Goal: Task Accomplishment & Management: Manage account settings

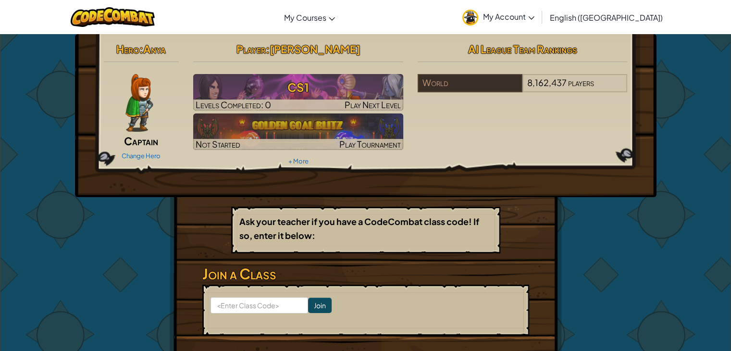
click at [534, 16] on span "My Account" at bounding box center [508, 17] width 51 height 10
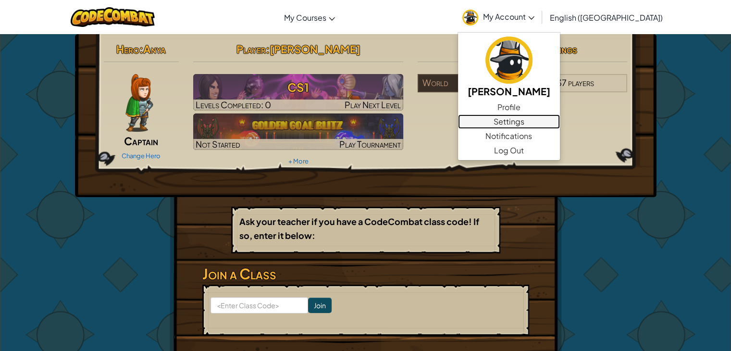
click at [549, 120] on link "Settings" at bounding box center [509, 121] width 102 height 14
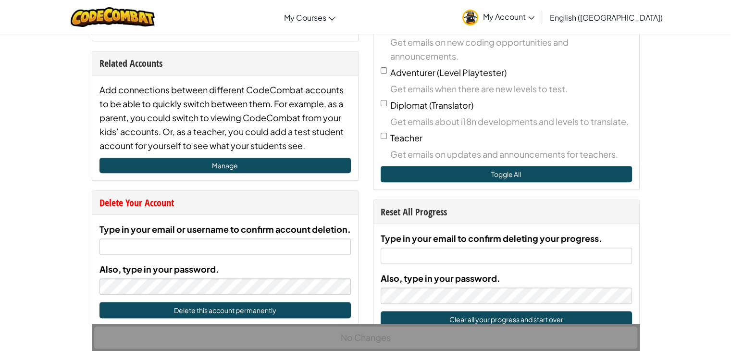
scroll to position [432, 0]
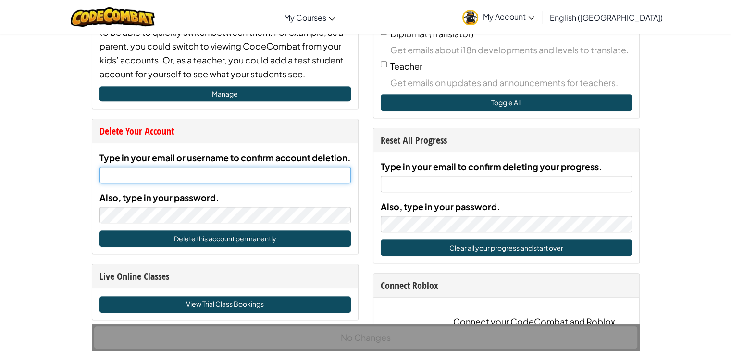
click at [242, 173] on input "Type in your email or username to confirm account deletion." at bounding box center [224, 175] width 251 height 16
paste input "[PERSON_NAME][EMAIL_ADDRESS][PERSON_NAME][DOMAIN_NAME]"
type input "[PERSON_NAME][EMAIL_ADDRESS][PERSON_NAME][DOMAIN_NAME]"
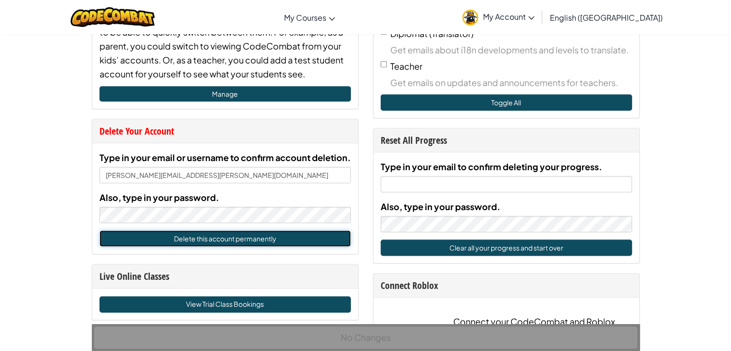
drag, startPoint x: 247, startPoint y: 238, endPoint x: 393, endPoint y: 241, distance: 146.5
click at [248, 238] on button "Delete this account permanently" at bounding box center [224, 238] width 251 height 16
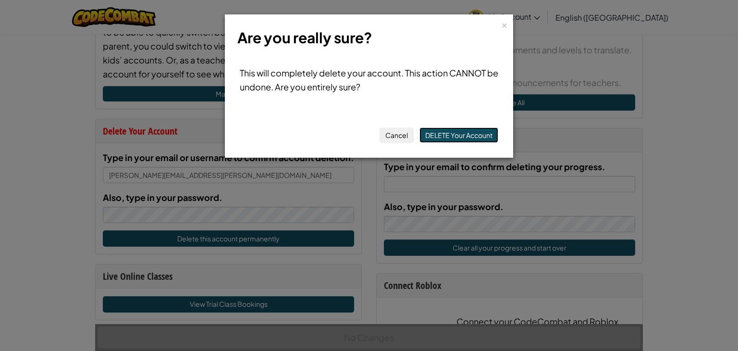
drag, startPoint x: 457, startPoint y: 133, endPoint x: 514, endPoint y: 160, distance: 63.2
click at [457, 133] on button "DELETE Your Account" at bounding box center [458, 134] width 79 height 15
click at [462, 129] on button "DELETE Your Account" at bounding box center [458, 134] width 79 height 15
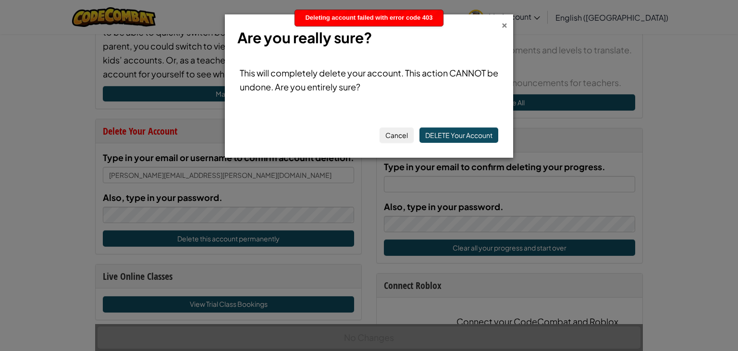
click at [505, 25] on div "×" at bounding box center [504, 24] width 7 height 10
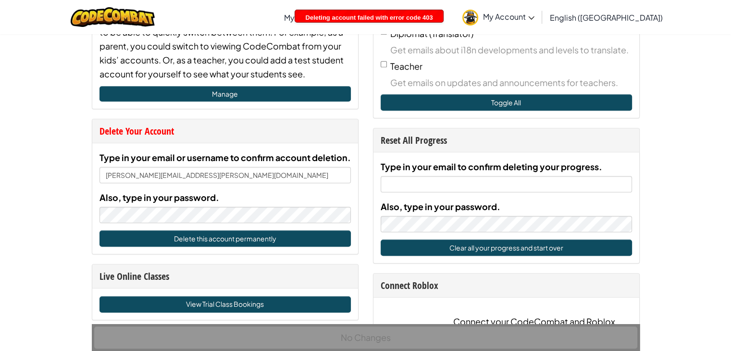
click at [534, 14] on span "My Account" at bounding box center [508, 17] width 51 height 10
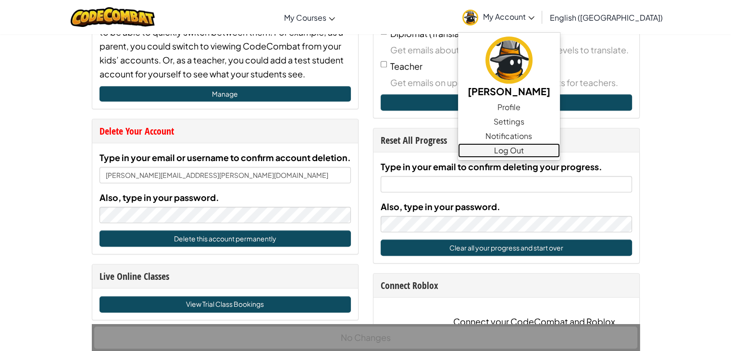
click at [556, 148] on link "Log Out" at bounding box center [509, 150] width 102 height 14
